Goal: Information Seeking & Learning: Find specific fact

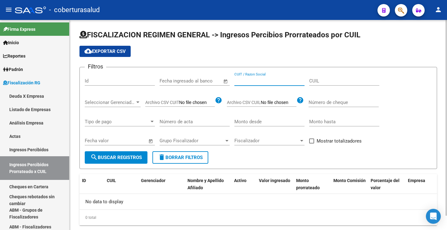
click at [268, 83] on input "CUIT / Razon Social" at bounding box center [270, 81] width 70 height 6
paste input "30573588793"
type input "30573588793"
click at [129, 156] on span "search Buscar Registros" at bounding box center [116, 157] width 52 height 6
click at [205, 110] on div "Filtros Id Fecha inicio – Fecha fin Fecha ingresado al banco 30573588793 CUIT /…" at bounding box center [258, 111] width 347 height 79
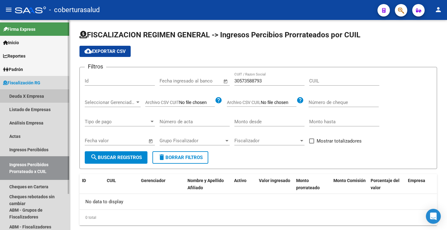
click at [28, 96] on link "Deuda X Empresa" at bounding box center [34, 95] width 69 height 13
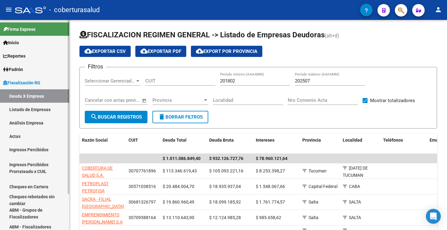
click at [25, 57] on span "Reportes" at bounding box center [14, 55] width 22 height 7
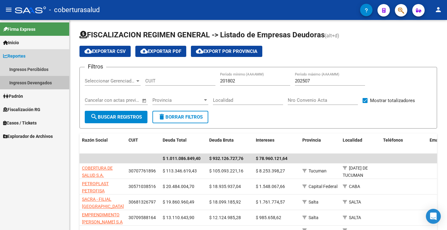
click at [30, 83] on link "Ingresos Devengados" at bounding box center [34, 82] width 69 height 13
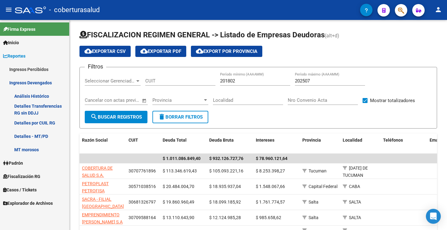
click at [42, 123] on link "Detalles por CUIL RG" at bounding box center [34, 122] width 69 height 13
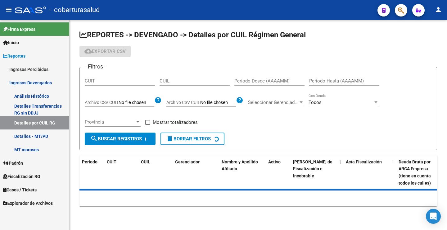
click at [113, 83] on input "CUIT" at bounding box center [120, 81] width 70 height 6
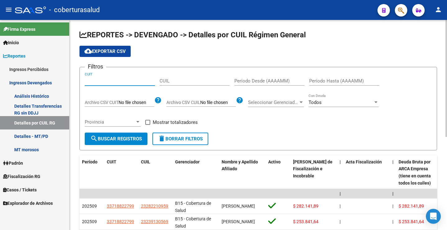
paste input "30-57358879-3"
type input "30-57358879-3"
click at [253, 79] on input "Período Desde (AAAAMM)" at bounding box center [270, 81] width 70 height 6
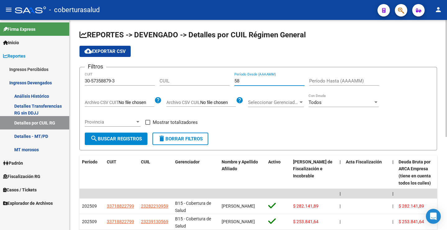
type input "5"
type input "20258"
click at [129, 134] on button "search Buscar Registros" at bounding box center [116, 138] width 63 height 12
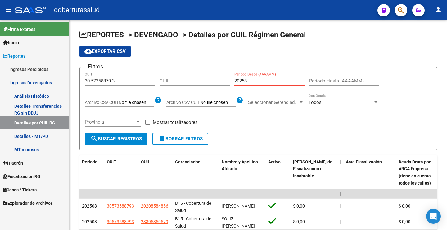
click at [40, 176] on span "Fiscalización RG" at bounding box center [21, 176] width 37 height 7
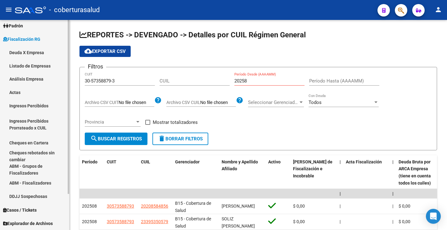
scroll to position [12, 0]
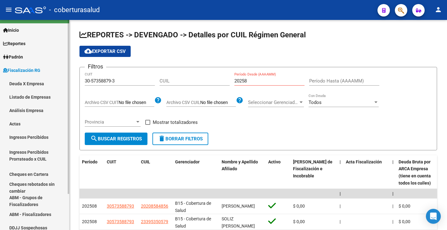
click at [43, 137] on link "Ingresos Percibidos" at bounding box center [34, 136] width 69 height 13
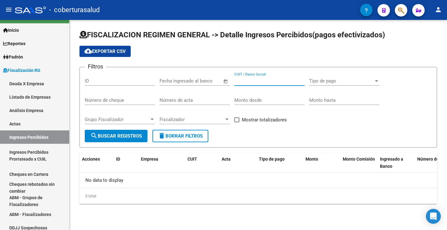
click at [252, 83] on input "CUIT / Razon Social" at bounding box center [270, 81] width 70 height 6
paste input "30573588793"
type input "30573588793"
click at [121, 137] on span "search Buscar Registros" at bounding box center [116, 136] width 52 height 6
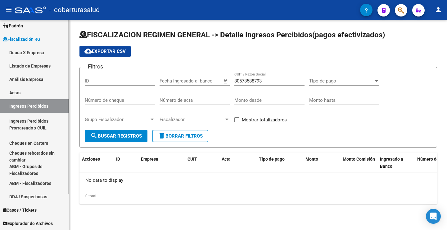
scroll to position [12, 0]
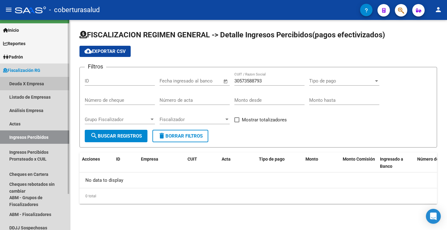
click at [42, 85] on link "Deuda X Empresa" at bounding box center [34, 83] width 69 height 13
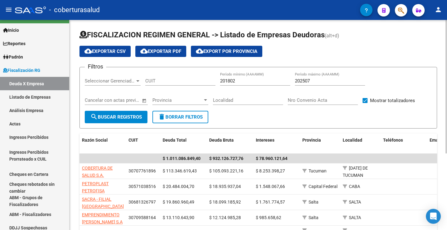
click at [167, 83] on input "CUIT" at bounding box center [180, 81] width 70 height 6
paste input "30-57358879-3"
type input "30-57358879-3"
drag, startPoint x: 221, startPoint y: 80, endPoint x: 300, endPoint y: 78, distance: 78.9
click at [300, 78] on div "Filtros Seleccionar Gerenciador Seleccionar Gerenciador 30-57358879-3 CUIT 2018…" at bounding box center [258, 91] width 347 height 39
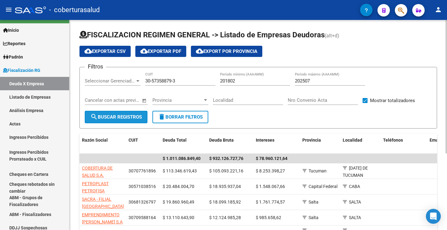
click at [116, 115] on span "search Buscar Registros" at bounding box center [116, 117] width 52 height 6
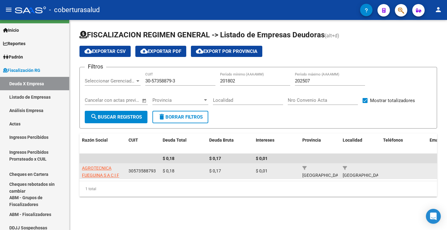
click at [108, 172] on span "AGROTECNICA FUEGUINA S A C I F" at bounding box center [100, 171] width 37 height 12
type textarea "30573588793"
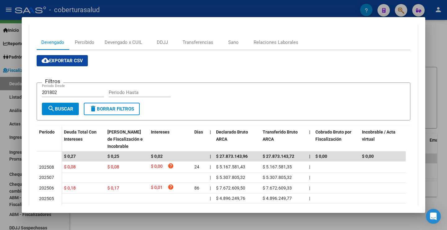
scroll to position [124, 0]
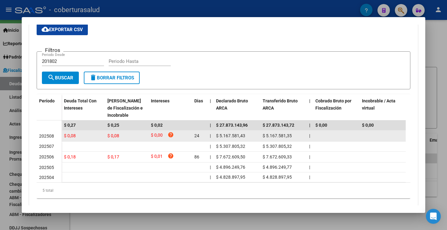
click at [230, 137] on span "$ 5.167.581,43" at bounding box center [230, 135] width 29 height 5
click at [113, 135] on span "$ 0,08" at bounding box center [113, 135] width 12 height 5
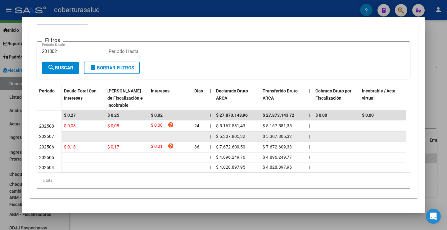
scroll to position [139, 0]
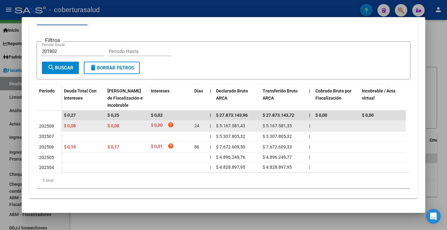
click at [223, 124] on div "$ 5.167.581,43" at bounding box center [237, 125] width 42 height 7
click at [50, 123] on span "202508" at bounding box center [46, 125] width 15 height 5
click at [53, 123] on span "202508" at bounding box center [46, 125] width 15 height 5
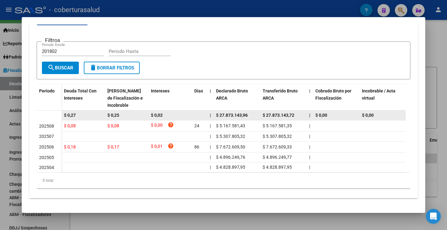
click at [157, 112] on span "$ 0,02" at bounding box center [157, 114] width 12 height 5
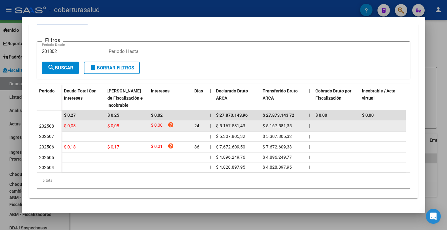
click at [159, 121] on span "$ 0,00" at bounding box center [157, 125] width 12 height 8
click at [65, 123] on span "$ 0,08" at bounding box center [70, 125] width 12 height 5
click at [233, 123] on span "$ 5.167.581,43" at bounding box center [230, 125] width 29 height 5
click at [291, 123] on span "$ 5.167.581,35" at bounding box center [277, 125] width 29 height 5
click at [236, 123] on div "$ 5.167.581,43" at bounding box center [237, 125] width 42 height 7
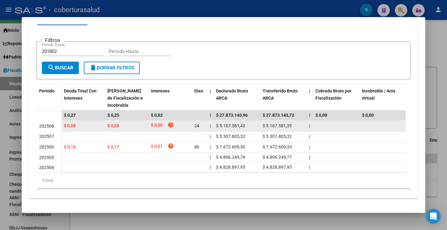
click at [236, 123] on div "$ 5.167.581,43" at bounding box center [237, 125] width 42 height 7
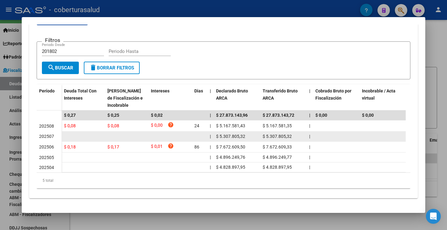
click at [239, 134] on span "$ 5.307.805,32" at bounding box center [230, 136] width 29 height 5
click at [238, 134] on span "$ 5.307.805,32" at bounding box center [230, 136] width 29 height 5
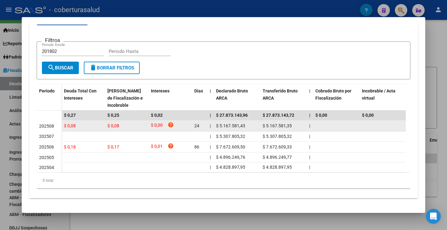
click at [47, 123] on span "202508" at bounding box center [46, 125] width 15 height 5
click at [73, 123] on span "$ 0,08" at bounding box center [70, 125] width 12 height 5
click at [77, 122] on div "$ 0,08" at bounding box center [83, 125] width 39 height 7
click at [243, 123] on span "$ 5.167.581,43" at bounding box center [230, 125] width 29 height 5
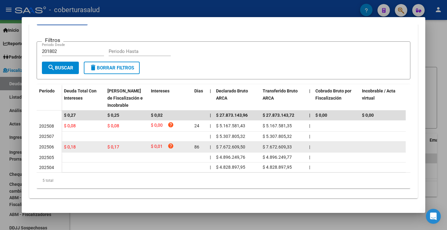
click at [175, 143] on div "$ 0,01 help" at bounding box center [170, 147] width 39 height 8
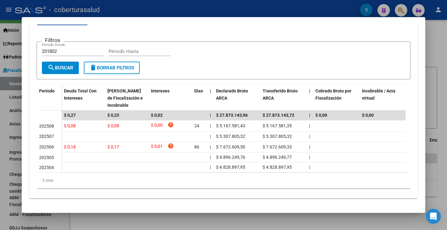
click at [50, 48] on input "201802" at bounding box center [73, 51] width 62 height 6
click at [61, 67] on button "search Buscar" at bounding box center [60, 67] width 37 height 12
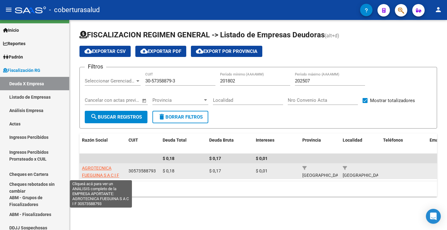
click at [103, 172] on span "AGROTECNICA FUEGUINA S A C I F" at bounding box center [100, 171] width 37 height 12
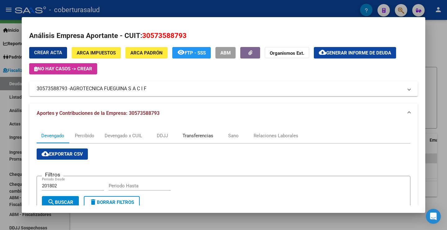
click at [199, 139] on div "Transferencias" at bounding box center [198, 135] width 40 height 15
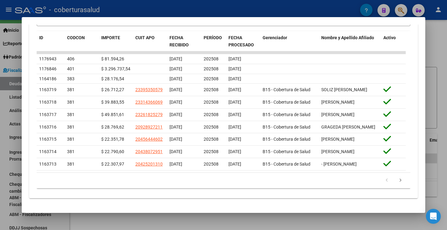
scroll to position [226, 0]
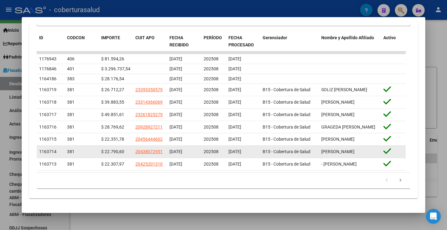
click at [249, 147] on datatable-body-cell "[DATE]" at bounding box center [243, 151] width 34 height 12
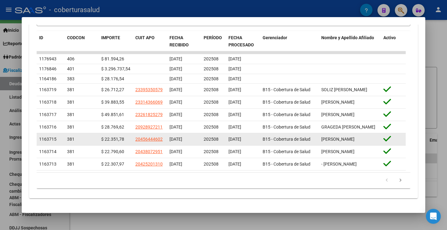
click at [241, 136] on span "[DATE]" at bounding box center [235, 138] width 13 height 5
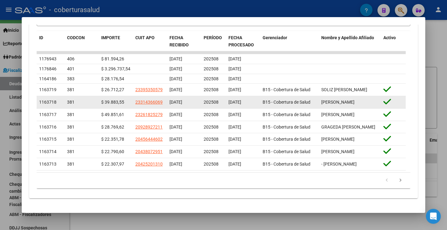
click at [250, 103] on div "[DATE]" at bounding box center [243, 101] width 29 height 7
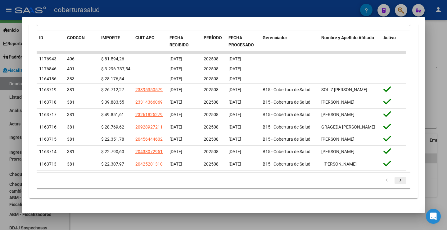
click at [397, 180] on icon "go to next page" at bounding box center [401, 180] width 8 height 7
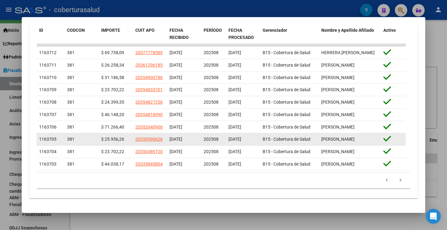
scroll to position [238, 0]
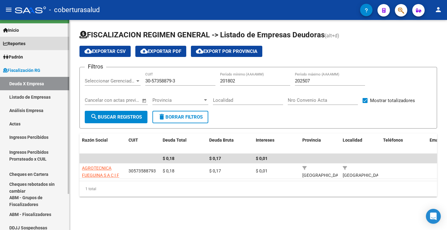
click at [25, 44] on span "Reportes" at bounding box center [14, 43] width 22 height 7
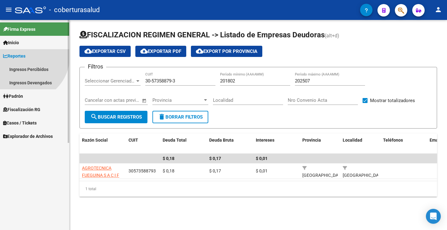
scroll to position [0, 0]
click at [39, 83] on link "Ingresos Devengados" at bounding box center [34, 82] width 69 height 13
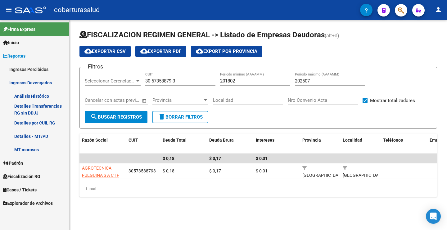
click at [46, 124] on link "Detalles por CUIL RG" at bounding box center [34, 122] width 69 height 13
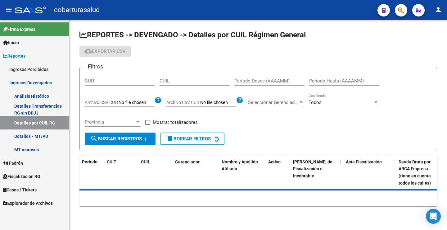
click at [175, 80] on input "CUIL" at bounding box center [195, 81] width 70 height 6
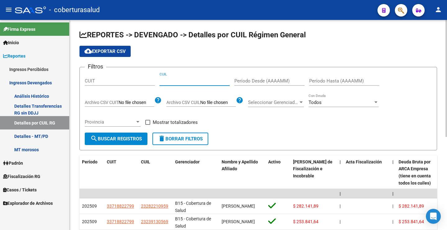
click at [112, 82] on input "CUIT" at bounding box center [120, 81] width 70 height 6
paste input "30-56358597-4"
type input "30-56358597-4"
drag, startPoint x: 116, startPoint y: 139, endPoint x: 142, endPoint y: 136, distance: 26.9
click at [116, 139] on span "search Buscar Registros" at bounding box center [116, 139] width 52 height 6
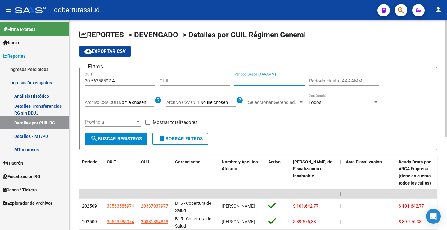
click at [261, 78] on input "Período Desde (AAAAMM)" at bounding box center [270, 81] width 70 height 6
type input "202509"
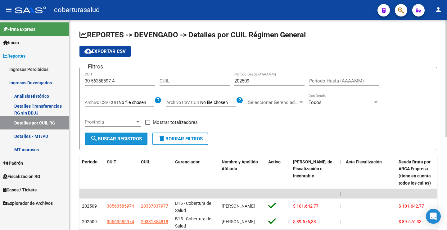
click at [126, 139] on span "search Buscar Registros" at bounding box center [116, 139] width 52 height 6
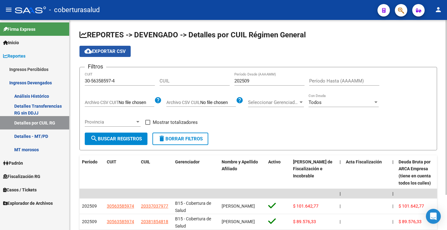
click at [103, 49] on span "cloud_download Exportar CSV" at bounding box center [104, 51] width 41 height 6
